Goal: Task Accomplishment & Management: Manage account settings

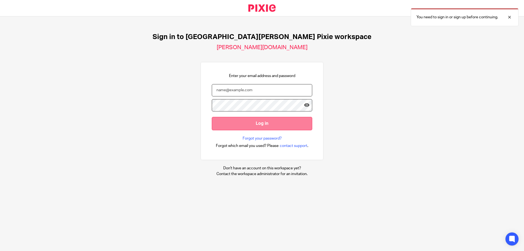
type input "[PERSON_NAME][EMAIL_ADDRESS][DOMAIN_NAME]"
click at [248, 124] on input "Log in" at bounding box center [262, 123] width 100 height 13
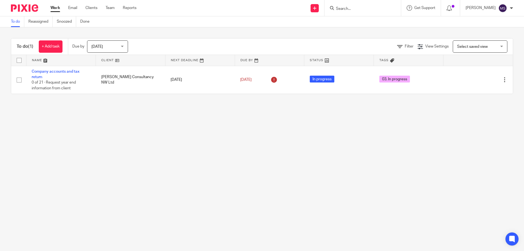
click at [90, 113] on main "To do Reassigned Snoozed Done To do (1) + Add task Due by [DATE] [DATE] [DATE] …" at bounding box center [262, 125] width 524 height 251
click at [101, 48] on span "[DATE]" at bounding box center [96, 47] width 11 height 4
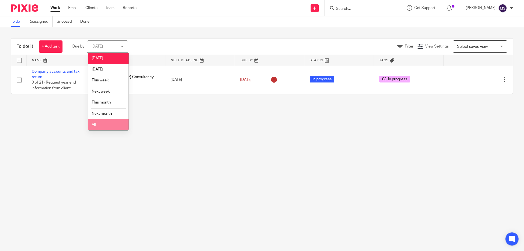
click at [101, 124] on li "All" at bounding box center [108, 124] width 40 height 11
